Goal: Task Accomplishment & Management: Manage account settings

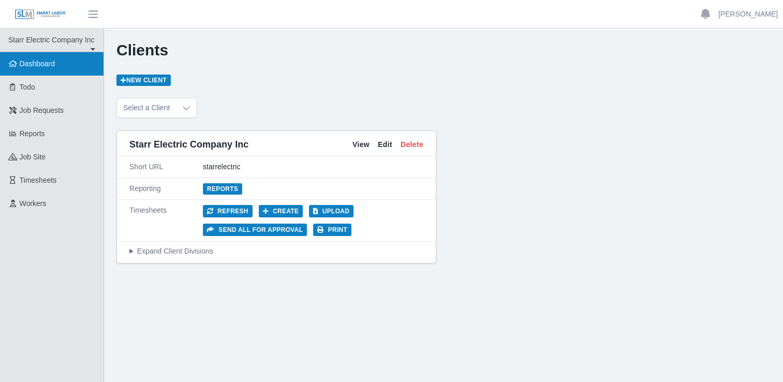
click at [31, 67] on span "Dashboard" at bounding box center [38, 64] width 36 height 8
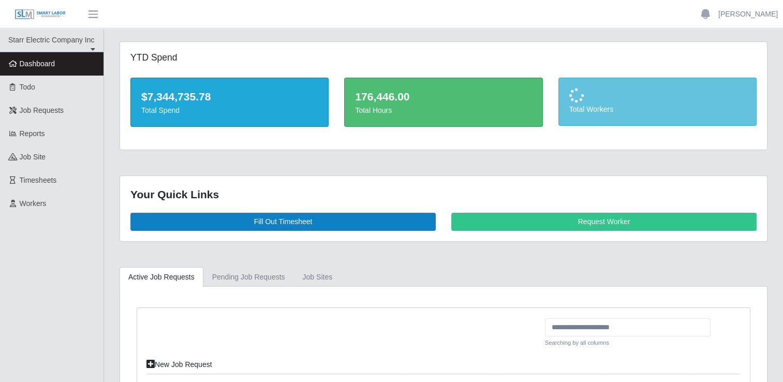
scroll to position [115, 0]
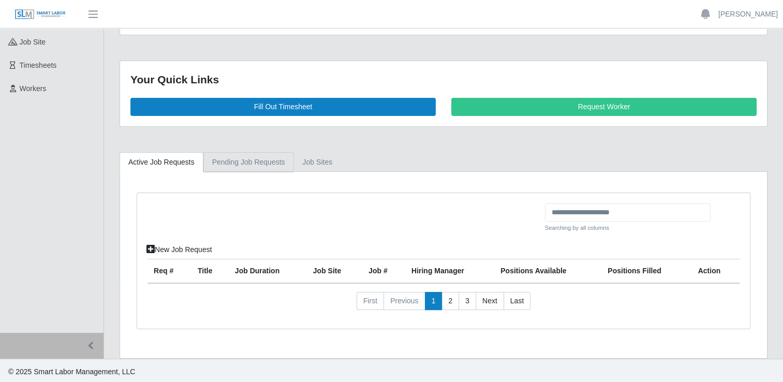
click at [251, 160] on link "Pending Job Requests" at bounding box center [248, 162] width 91 height 20
click at [315, 159] on link "job sites" at bounding box center [318, 162] width 48 height 20
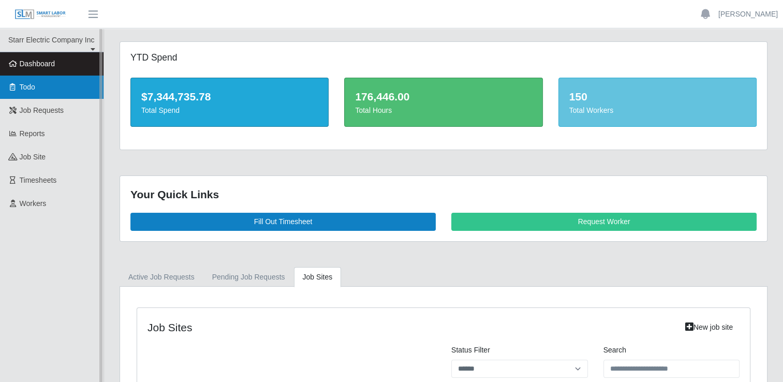
click at [31, 93] on link "Todo" at bounding box center [52, 87] width 104 height 23
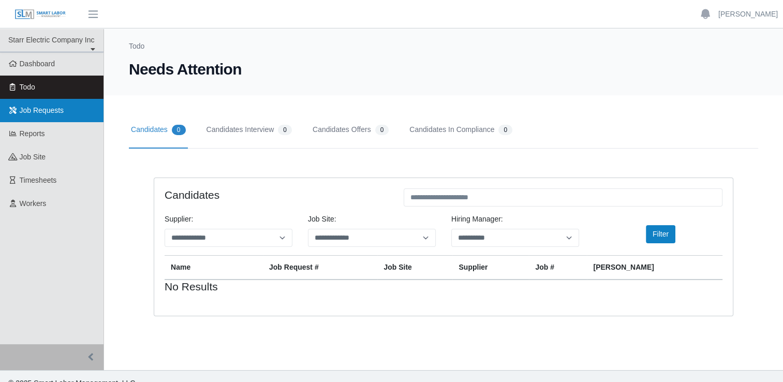
click at [54, 116] on link "Job Requests" at bounding box center [52, 110] width 104 height 23
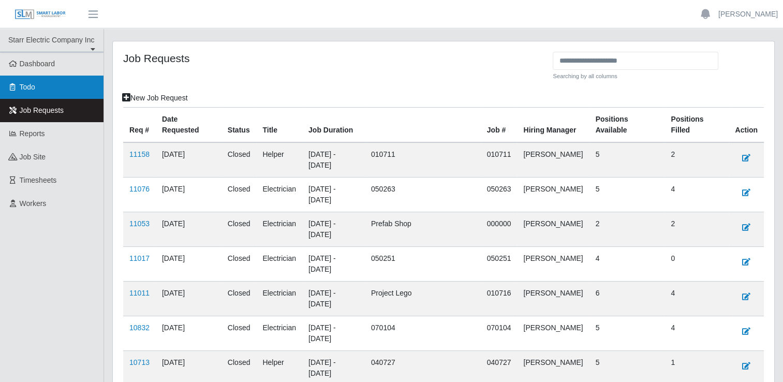
click at [52, 91] on link "Todo" at bounding box center [52, 87] width 104 height 23
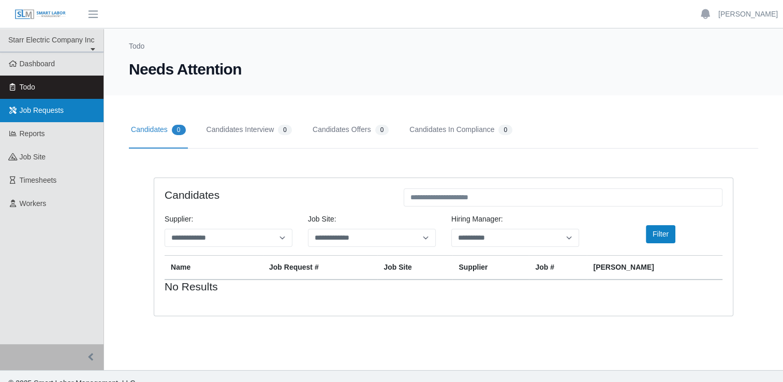
click at [60, 116] on link "Job Requests" at bounding box center [52, 110] width 104 height 23
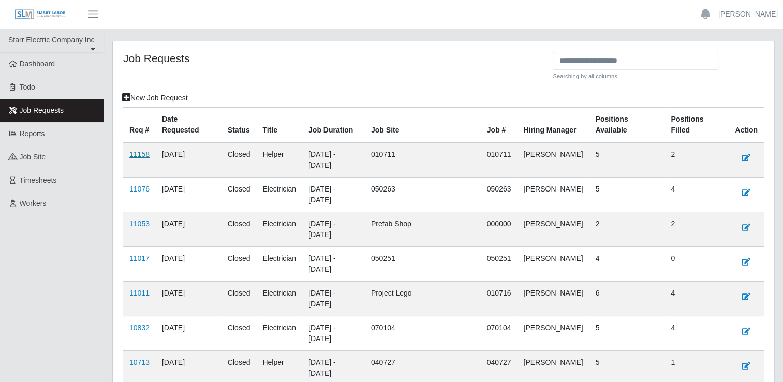
click at [142, 152] on link "11158" at bounding box center [139, 154] width 20 height 8
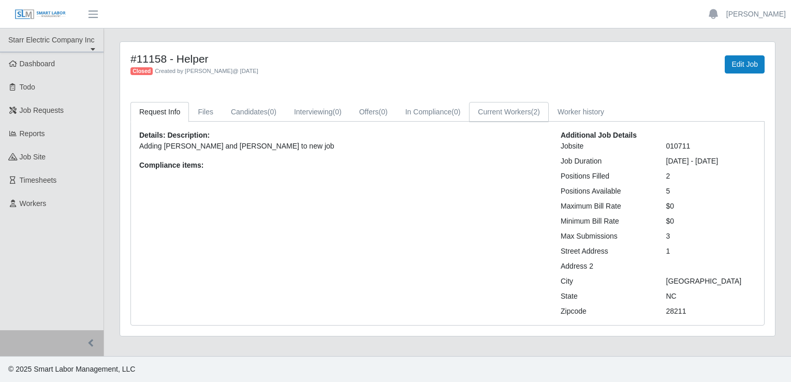
click at [513, 112] on link "Current Workers (2)" at bounding box center [509, 112] width 80 height 20
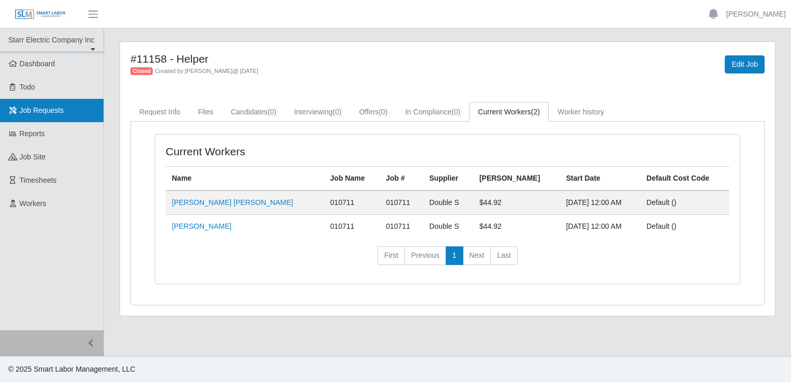
click at [28, 112] on span "Job Requests" at bounding box center [42, 110] width 45 height 8
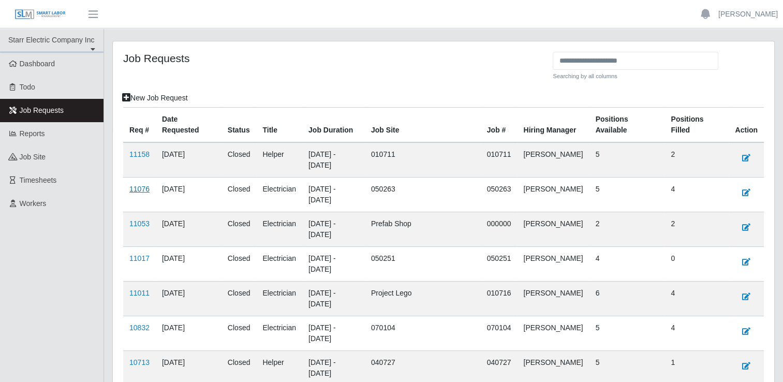
click at [137, 189] on link "11076" at bounding box center [139, 189] width 20 height 8
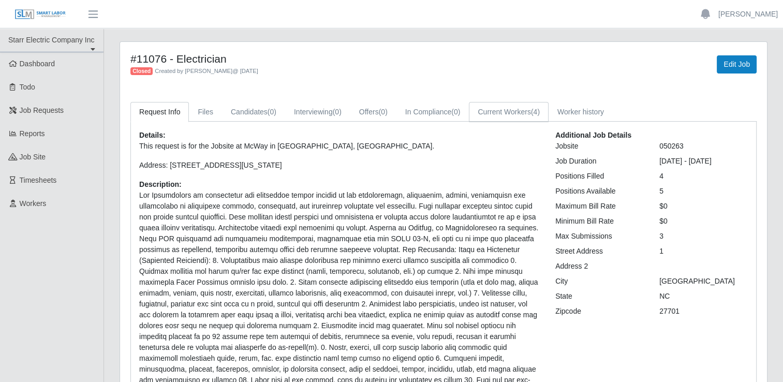
click at [516, 113] on link "Current Workers (4)" at bounding box center [509, 112] width 80 height 20
